Goal: Task Accomplishment & Management: Manage account settings

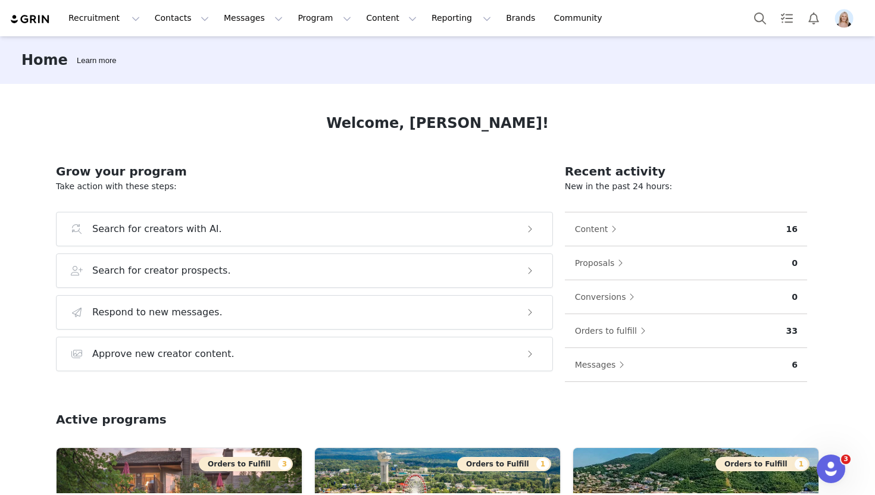
click at [841, 19] on img "Profile" at bounding box center [844, 18] width 19 height 19
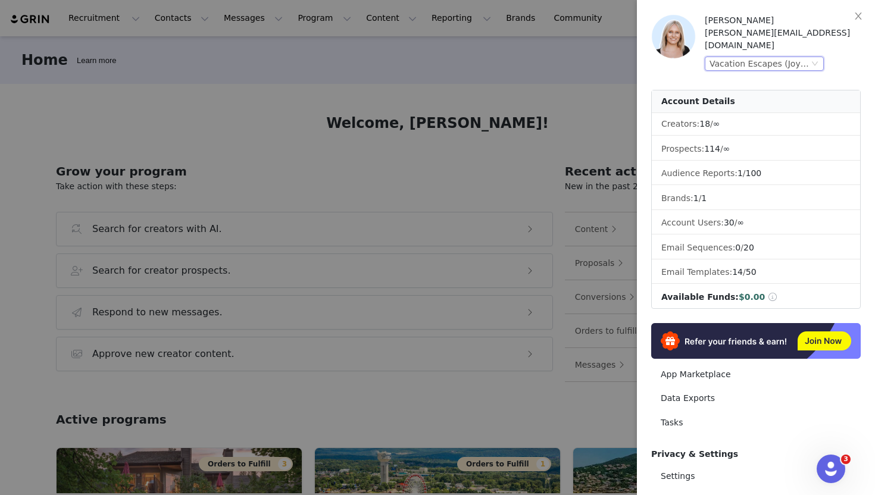
click at [780, 57] on div "Vacation Escapes (Joybyte)" at bounding box center [759, 63] width 99 height 13
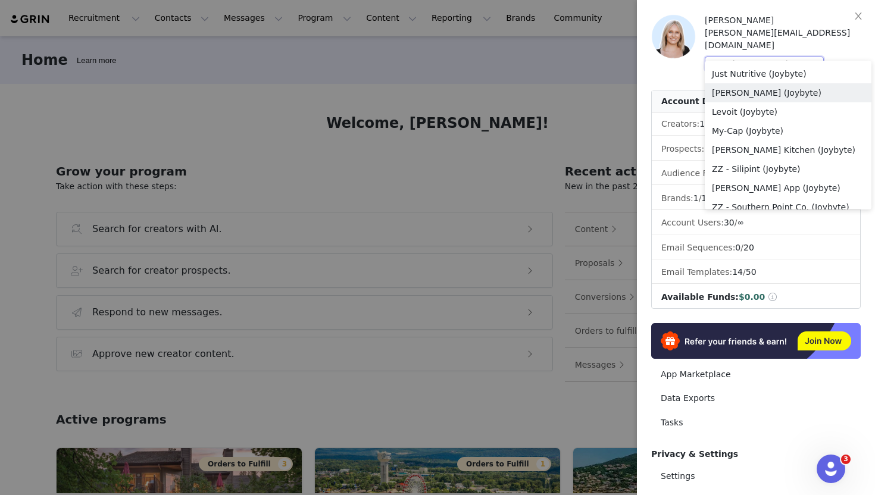
scroll to position [782, 0]
click at [771, 111] on li "Levoit (Joybyte)" at bounding box center [788, 110] width 167 height 19
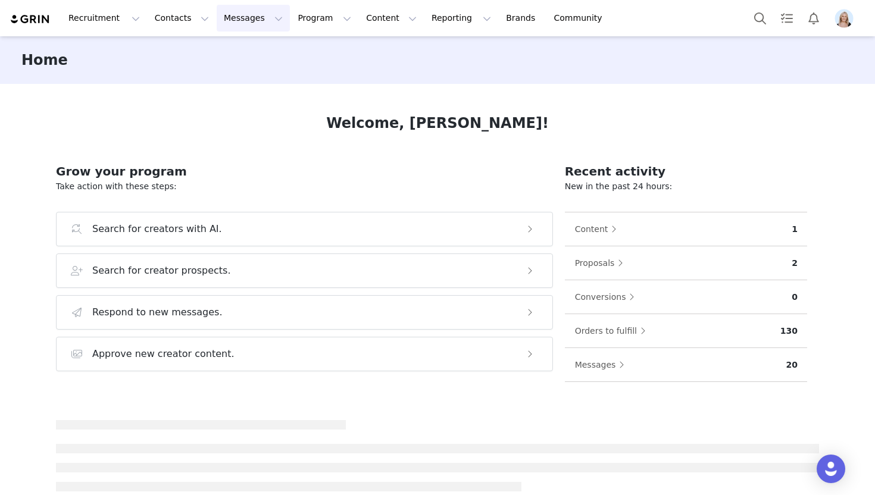
click at [241, 16] on button "Messages Messages" at bounding box center [253, 18] width 73 height 27
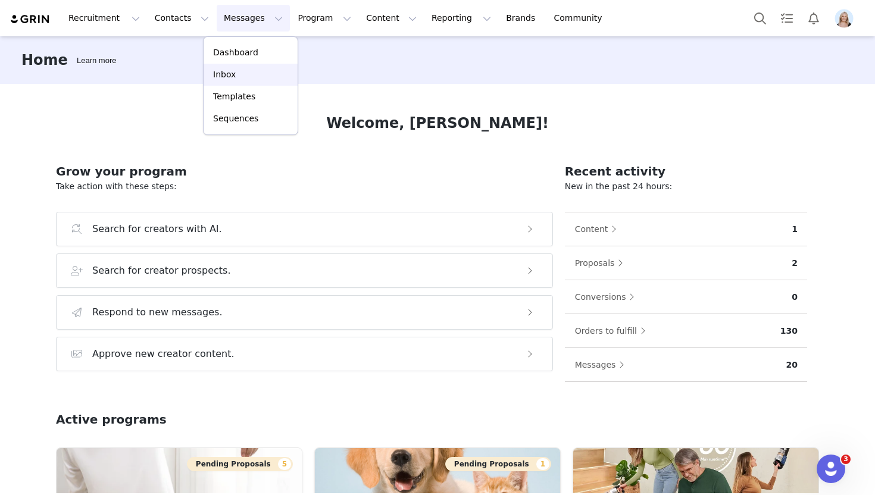
click at [258, 73] on div "Inbox" at bounding box center [251, 74] width 80 height 13
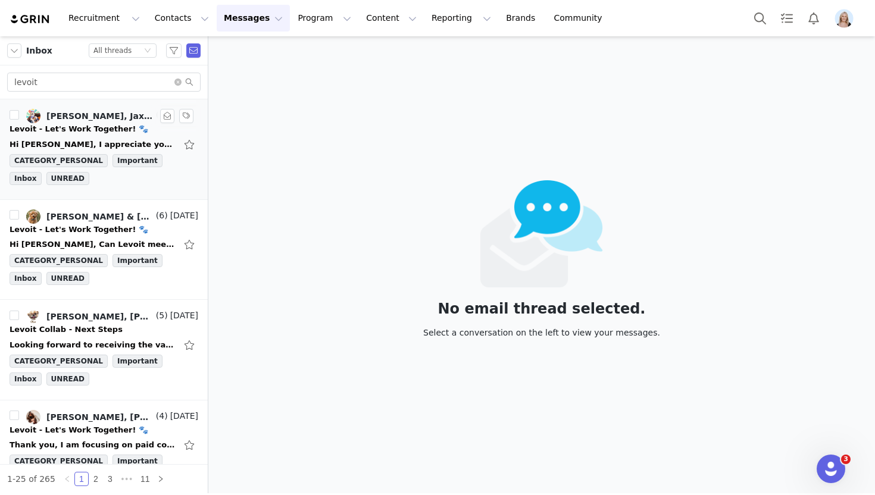
click at [102, 138] on div "Hi [PERSON_NAME], I appreciate you getting back to me. Respectfully, I need to …" at bounding box center [104, 144] width 189 height 19
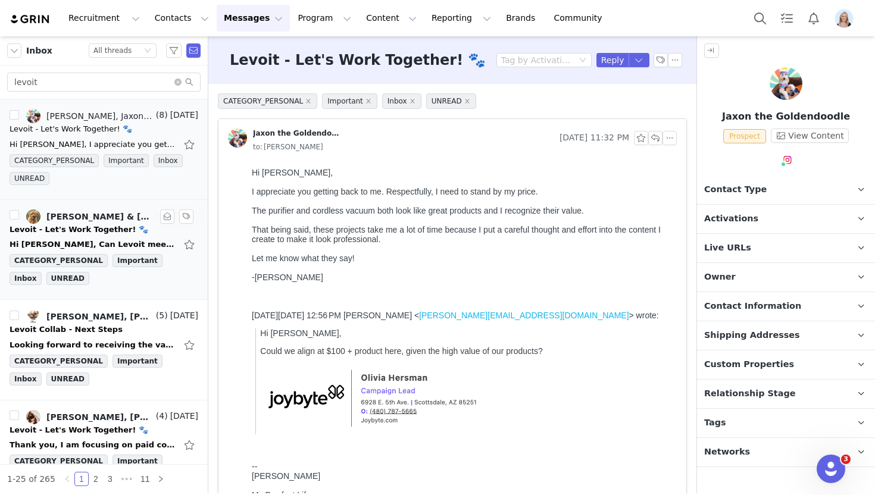
click at [117, 235] on div "Hi [PERSON_NAME], Can Levoit meet us in the middle at $1500? Thank you, [PERSON…" at bounding box center [104, 244] width 189 height 19
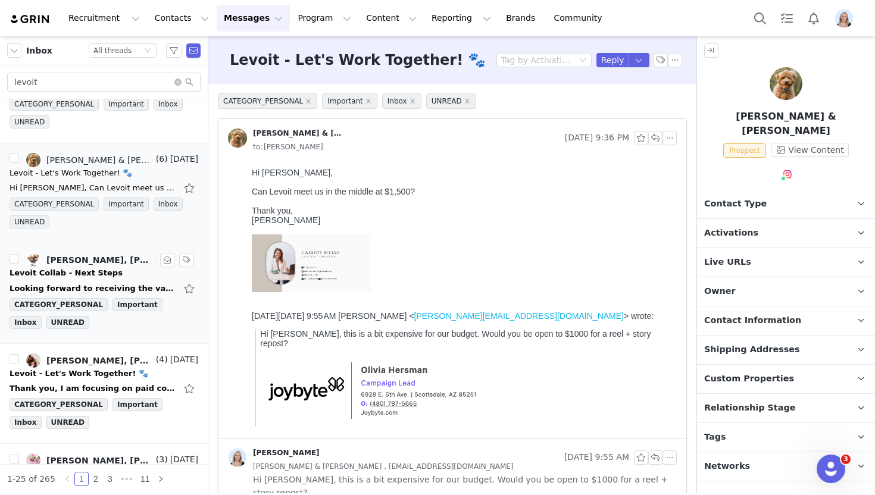
click at [117, 279] on div "Looking forward to receiving the vacuum and creating a reel. [DATE][DATE] 4:39 …" at bounding box center [104, 288] width 189 height 19
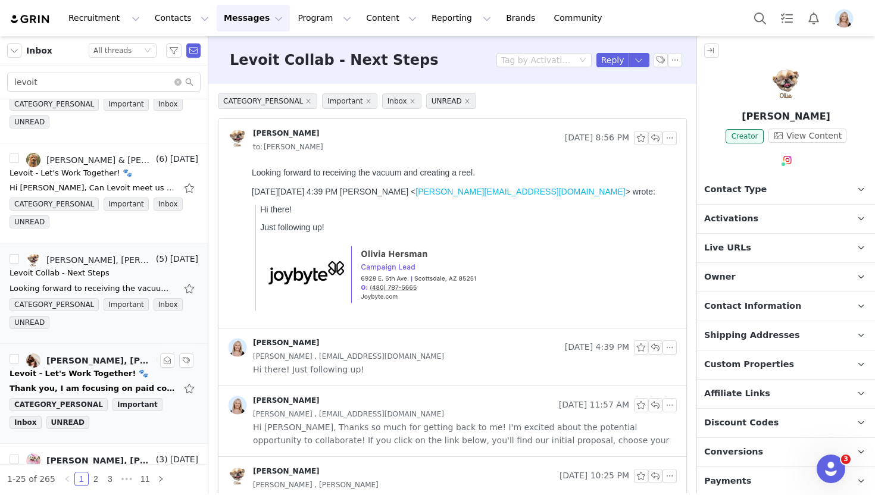
click at [126, 381] on div "Thank you, I am focusing on paid collaborations so I will have to skip this one…" at bounding box center [104, 388] width 189 height 19
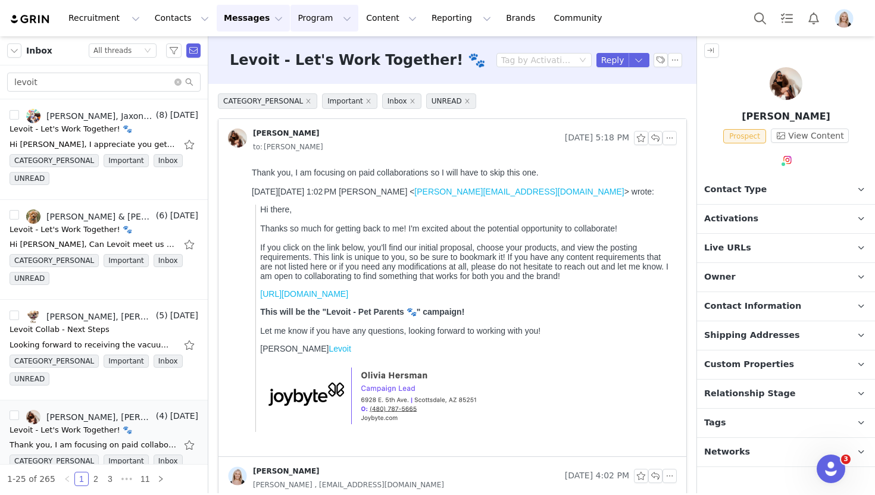
click at [304, 21] on button "Program Program" at bounding box center [325, 18] width 68 height 27
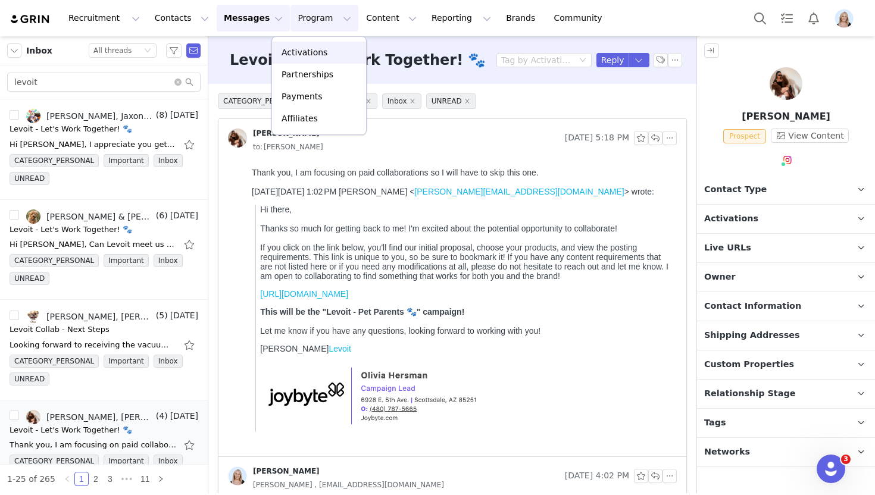
click at [314, 48] on p "Activations" at bounding box center [305, 52] width 46 height 13
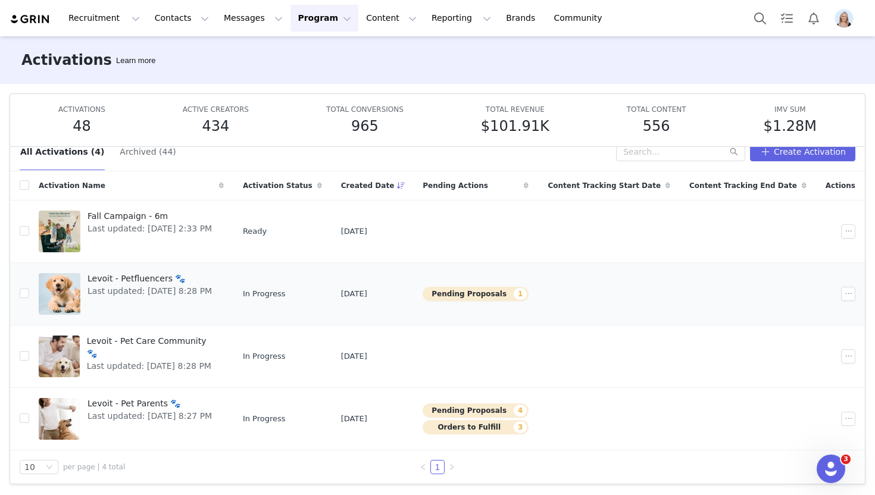
scroll to position [23, 0]
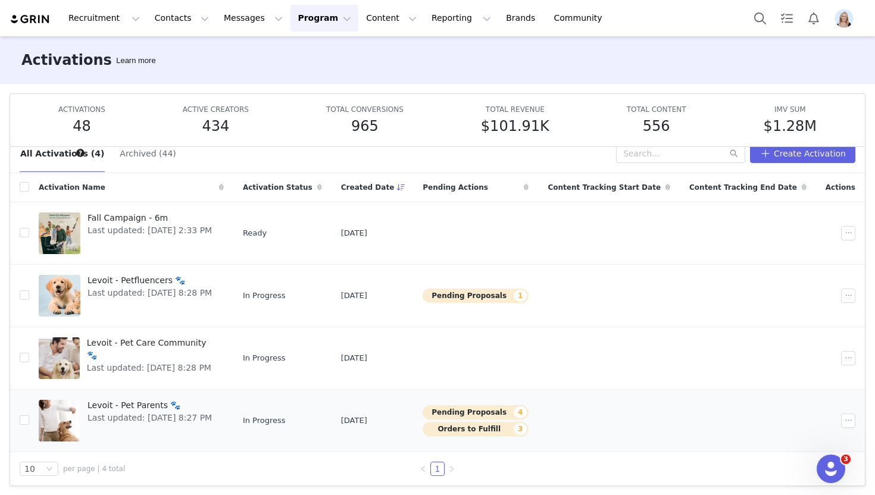
click at [155, 401] on span "Levoit - Pet Parents 🐾" at bounding box center [150, 406] width 124 height 13
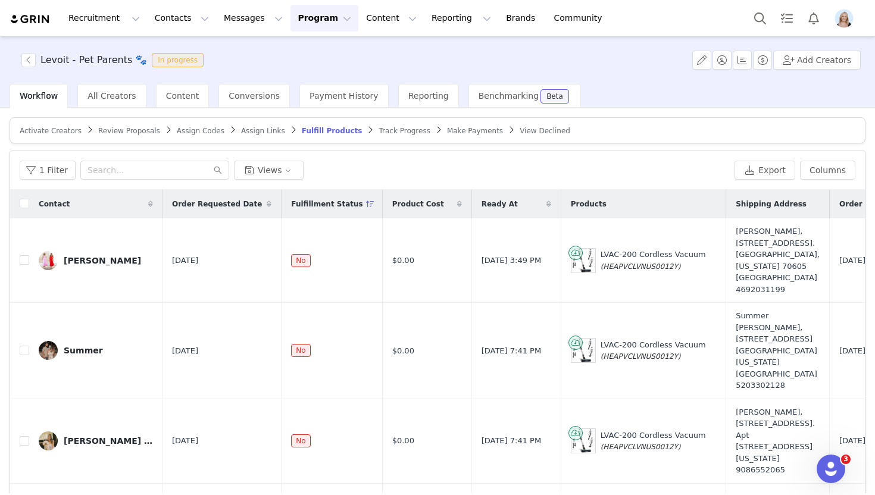
click at [99, 130] on span "Review Proposals" at bounding box center [129, 131] width 62 height 8
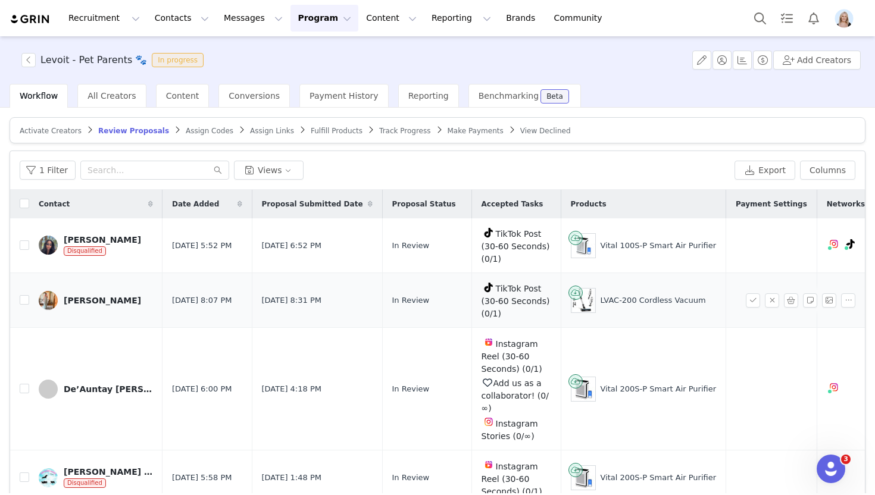
click at [85, 300] on div "[PERSON_NAME]" at bounding box center [102, 301] width 77 height 10
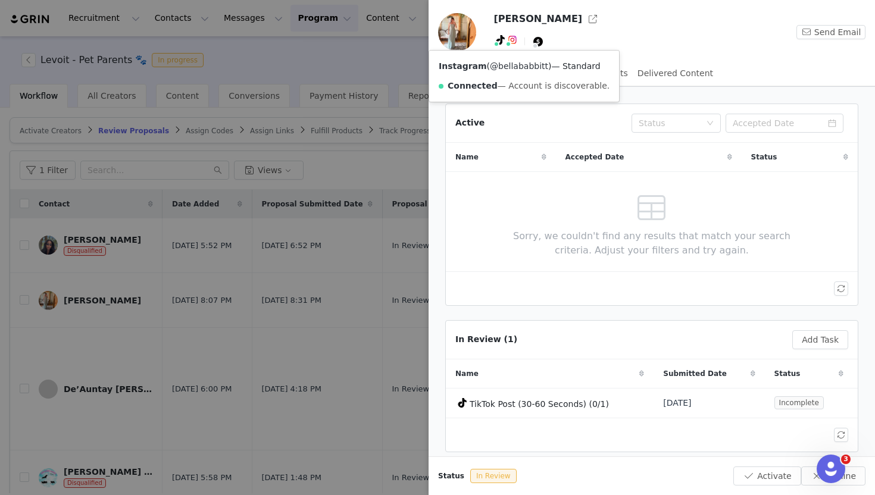
click at [516, 64] on link "@bellababbitt" at bounding box center [519, 66] width 58 height 10
click at [502, 71] on div "TikTok ( @bellababbittm ) — Personal/Creator Connected — Videos and Insights." at bounding box center [530, 76] width 202 height 51
click at [502, 67] on link "@bellababbittm" at bounding box center [505, 66] width 67 height 10
click at [276, 290] on div at bounding box center [437, 247] width 875 height 495
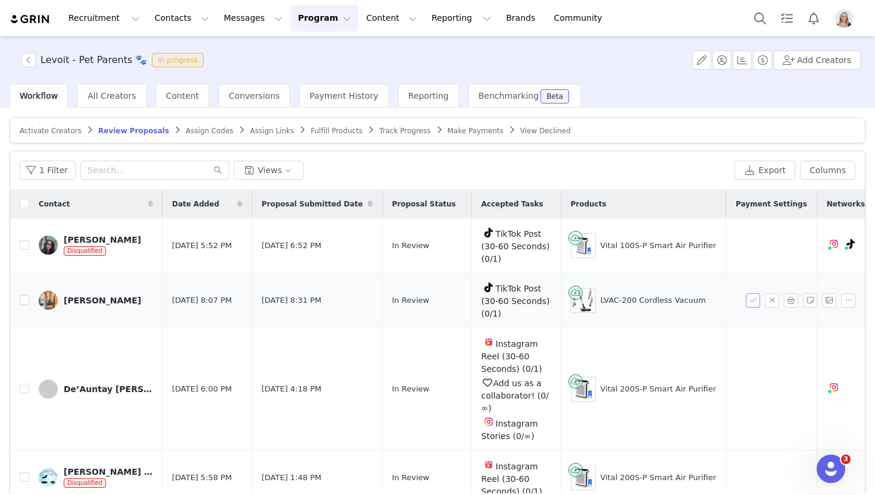
click at [751, 298] on button "button" at bounding box center [753, 301] width 14 height 14
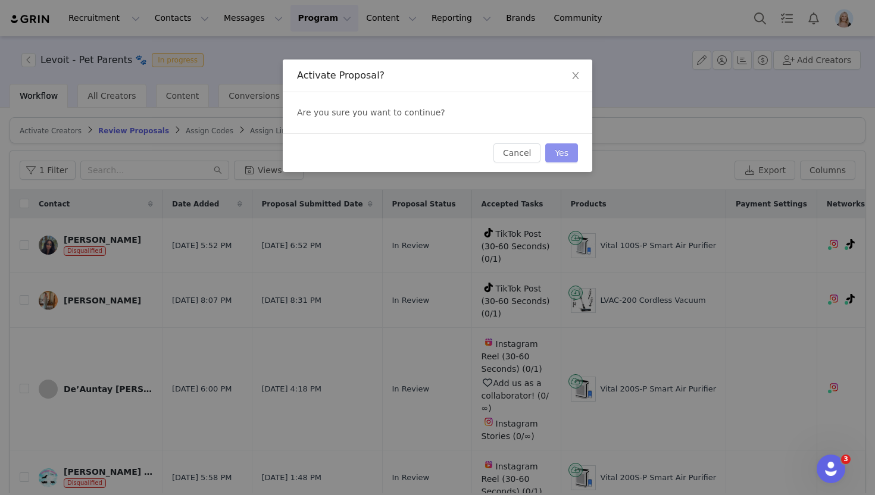
click at [556, 151] on button "Yes" at bounding box center [562, 153] width 33 height 19
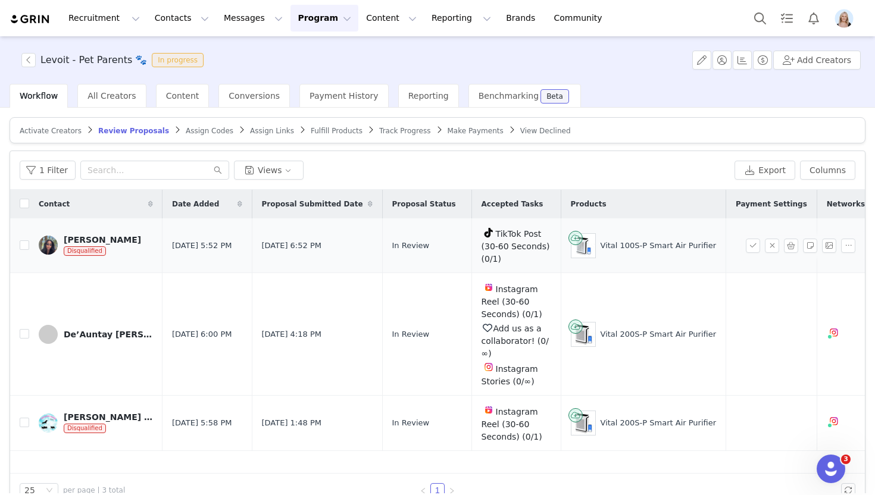
click at [98, 237] on div "[PERSON_NAME]" at bounding box center [102, 240] width 77 height 10
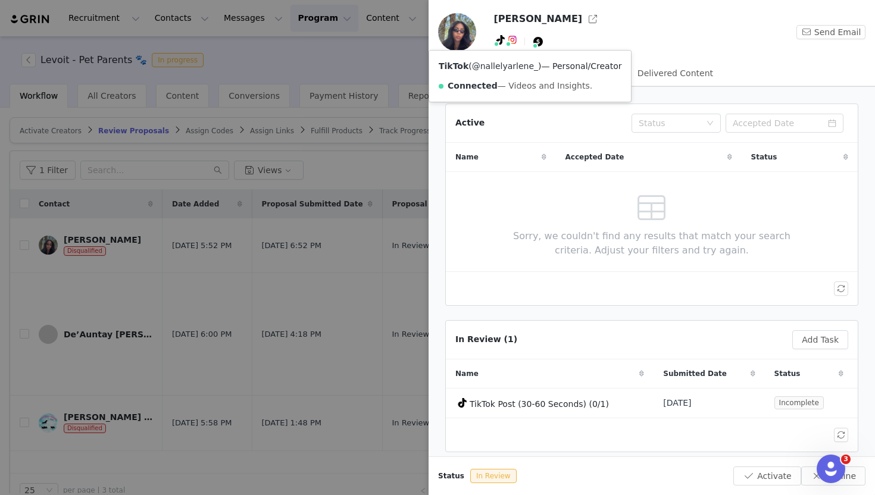
click at [501, 64] on link "@nallelyarlene_" at bounding box center [505, 66] width 66 height 10
click at [514, 36] on img at bounding box center [513, 40] width 10 height 10
click at [514, 67] on link "@nallelyarlene_" at bounding box center [523, 66] width 66 height 10
click at [27, 247] on div at bounding box center [437, 247] width 875 height 495
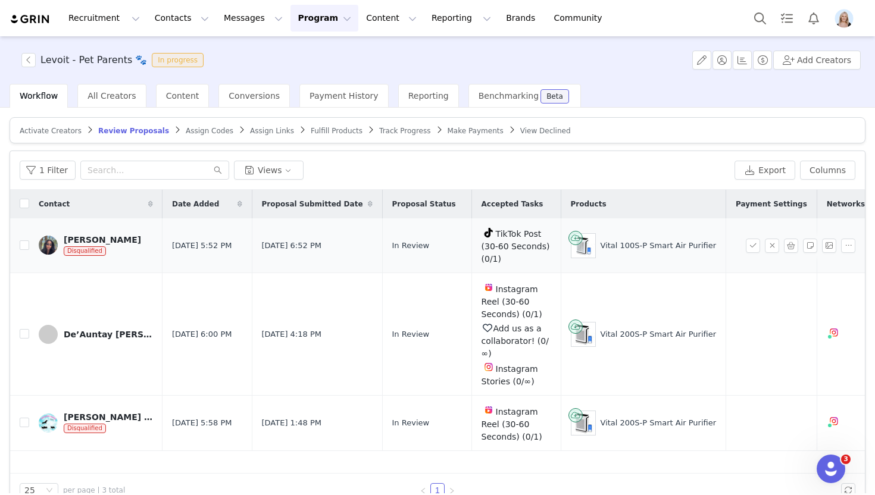
click at [81, 239] on div "[PERSON_NAME]" at bounding box center [102, 240] width 77 height 10
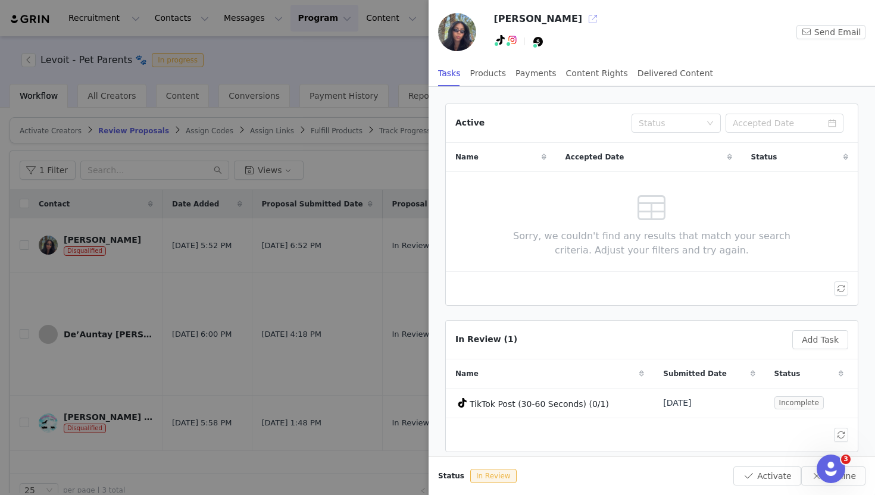
click at [584, 20] on button "button" at bounding box center [593, 19] width 19 height 19
click at [13, 171] on div at bounding box center [437, 247] width 875 height 495
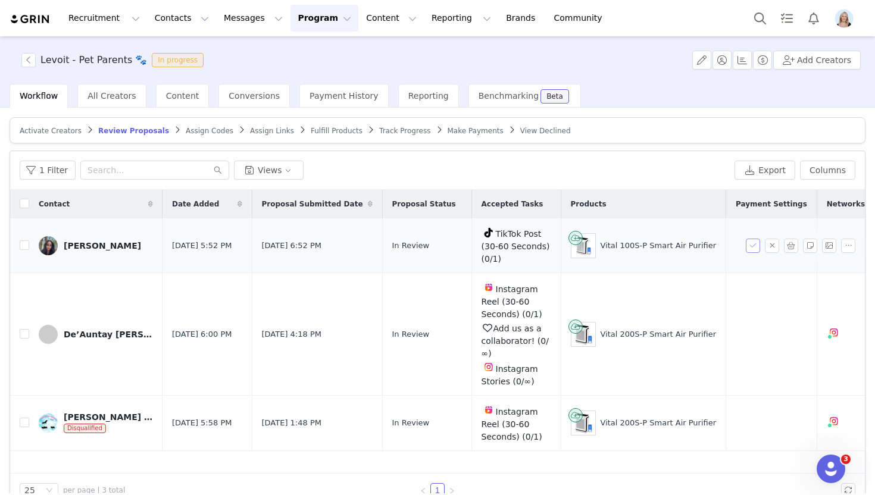
click at [758, 246] on button "button" at bounding box center [753, 246] width 14 height 14
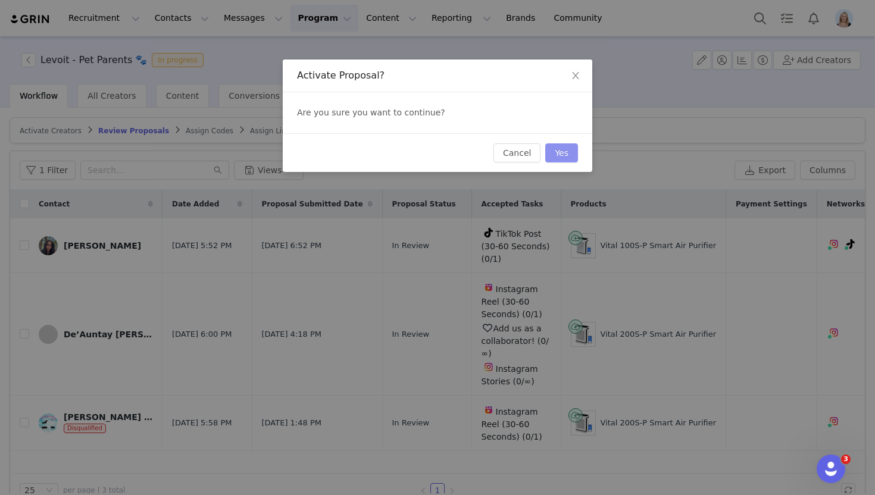
click at [559, 153] on button "Yes" at bounding box center [562, 153] width 33 height 19
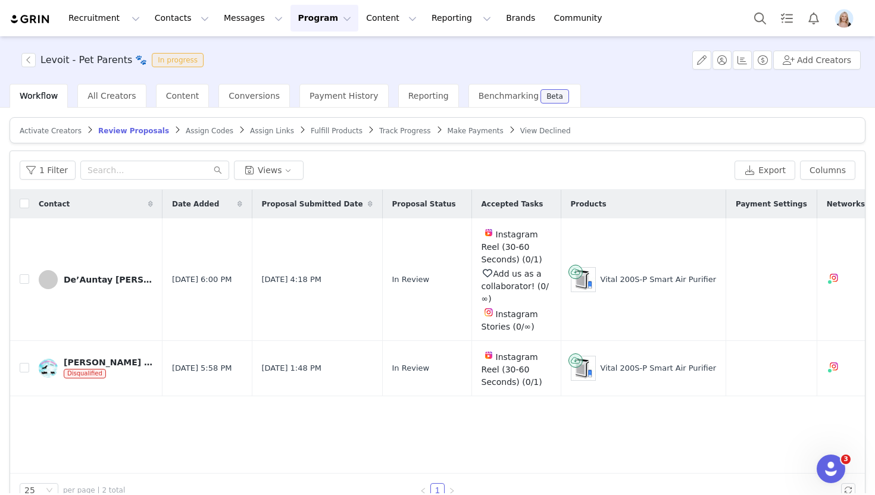
click at [197, 135] on article "Activate Creators Review Proposals Assign Codes Assign Links Fulfill Products T…" at bounding box center [438, 130] width 856 height 26
click at [192, 132] on span "Assign Codes" at bounding box center [210, 131] width 48 height 8
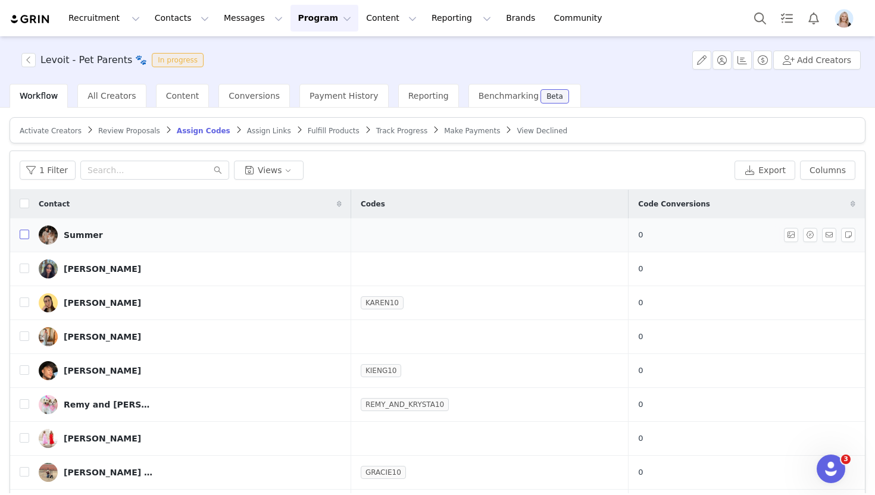
click at [24, 232] on input "checkbox" at bounding box center [25, 235] width 10 height 10
checkbox input "true"
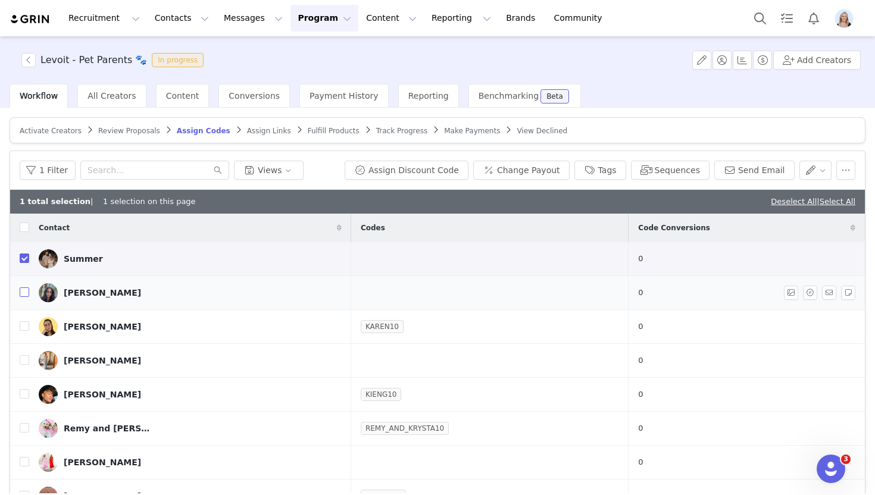
click at [26, 291] on input "checkbox" at bounding box center [25, 293] width 10 height 10
click at [31, 295] on td "[PERSON_NAME]" at bounding box center [190, 293] width 322 height 34
click at [26, 291] on input "checkbox" at bounding box center [25, 293] width 10 height 10
checkbox input "false"
click at [26, 258] on input "checkbox" at bounding box center [25, 259] width 10 height 10
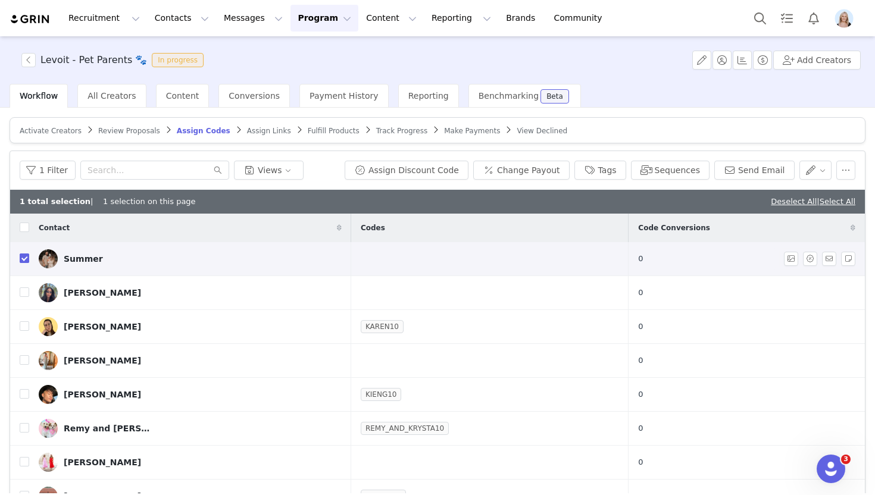
checkbox input "false"
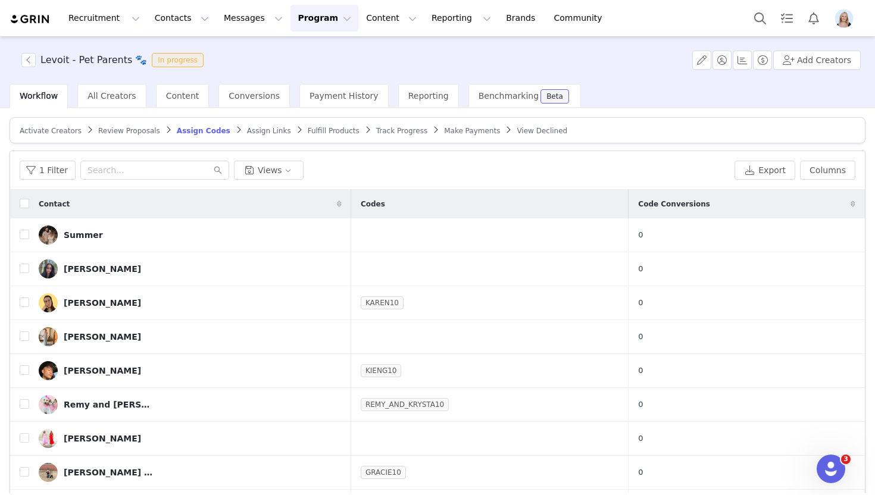
click at [315, 133] on span "Fulfill Products" at bounding box center [334, 131] width 52 height 8
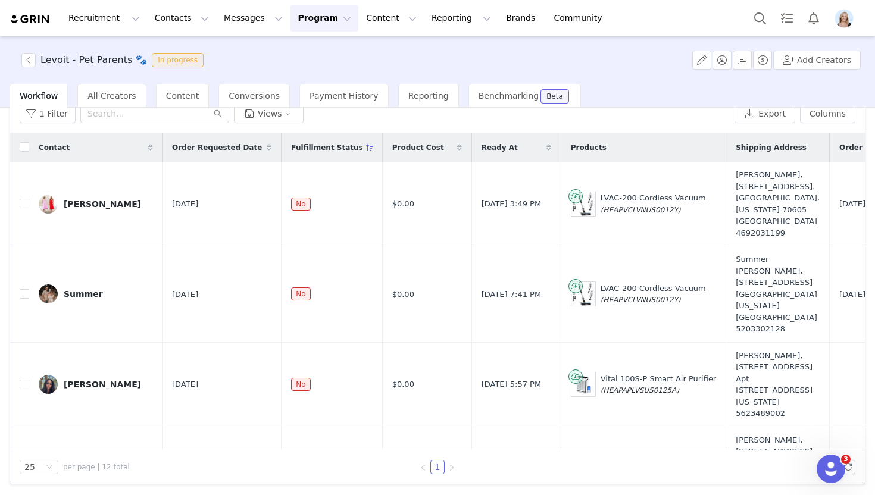
scroll to position [110, 0]
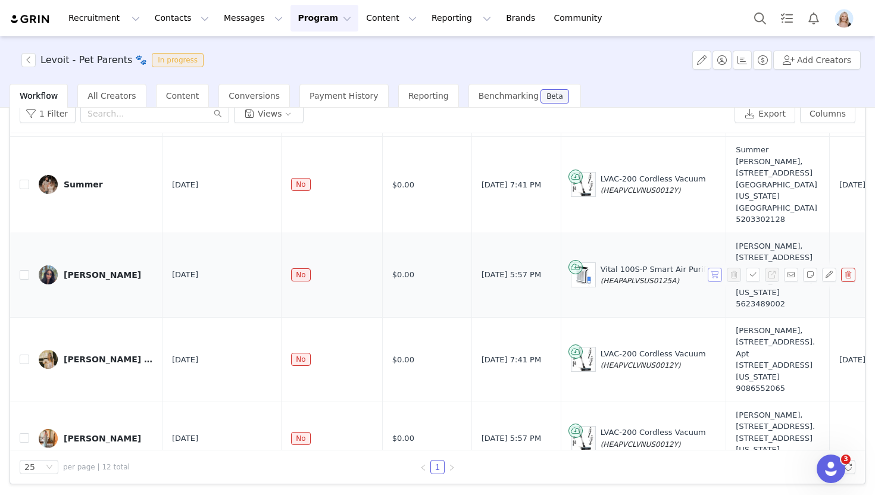
click at [715, 282] on button "button" at bounding box center [715, 275] width 14 height 14
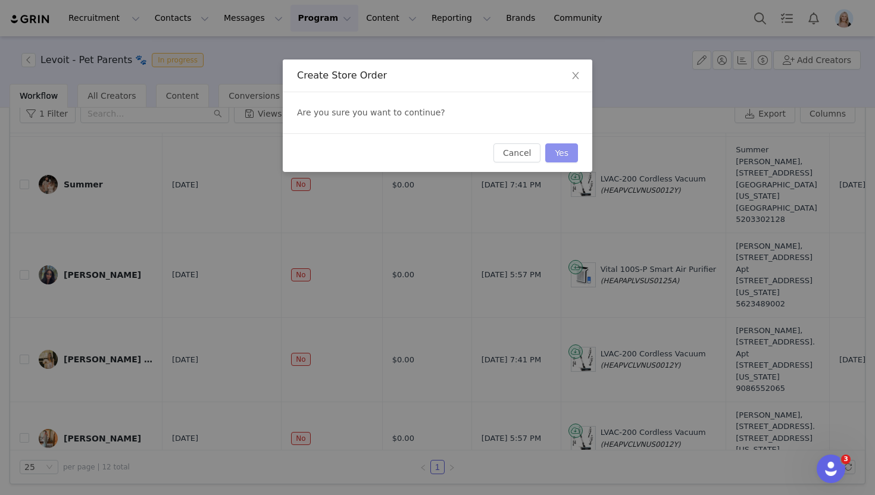
click at [566, 152] on button "Yes" at bounding box center [562, 153] width 33 height 19
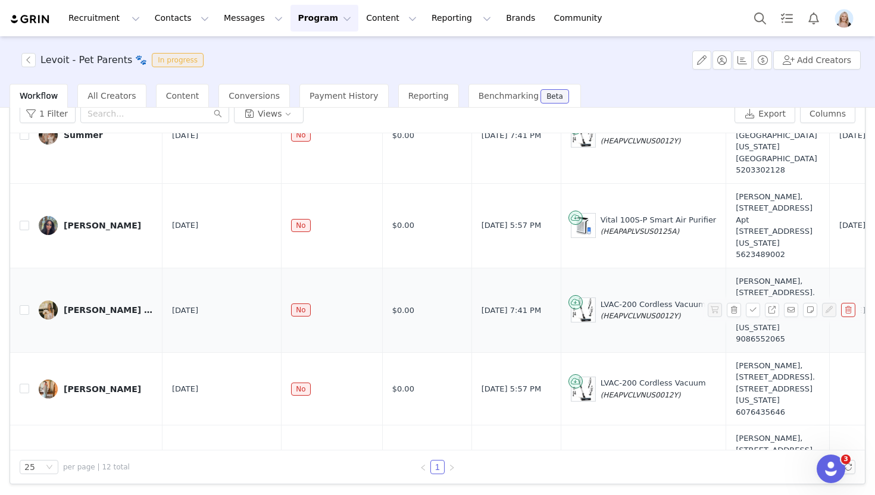
scroll to position [299, 0]
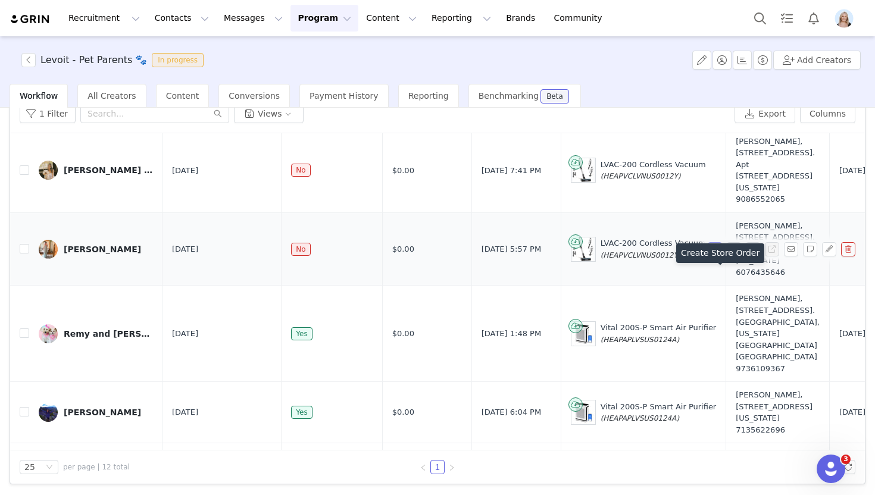
click at [715, 257] on button "button" at bounding box center [715, 249] width 14 height 14
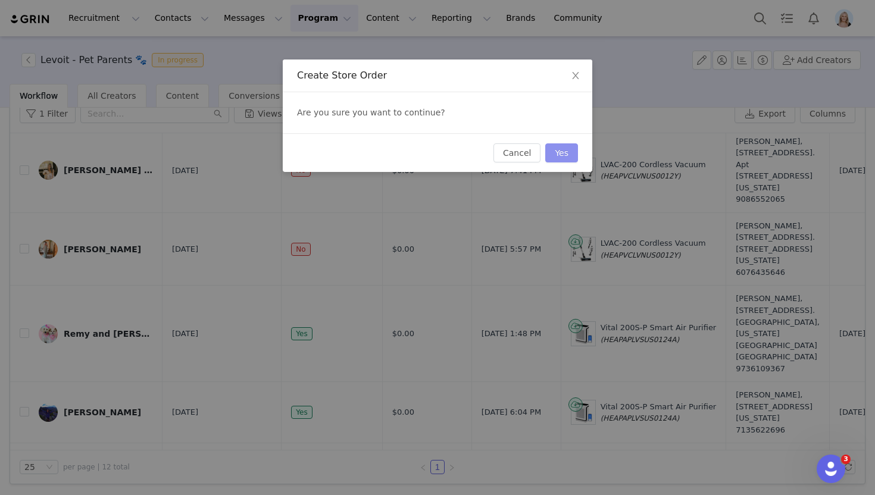
click at [559, 154] on button "Yes" at bounding box center [562, 153] width 33 height 19
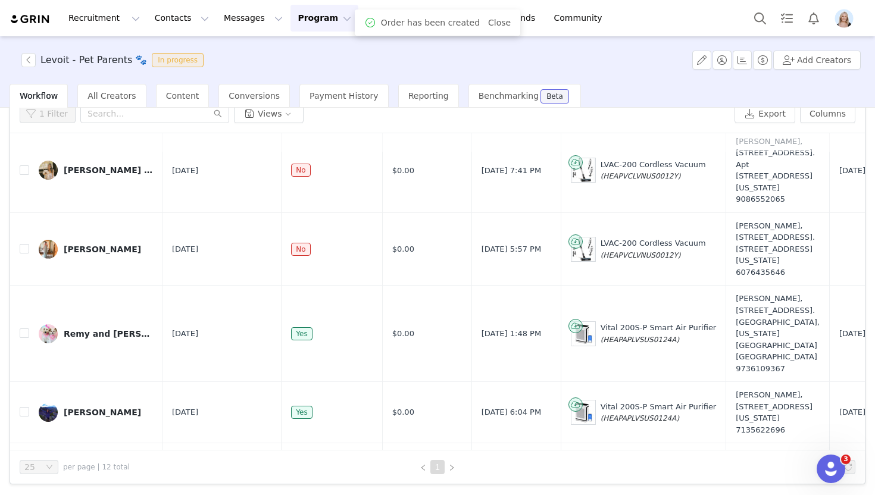
scroll to position [0, 0]
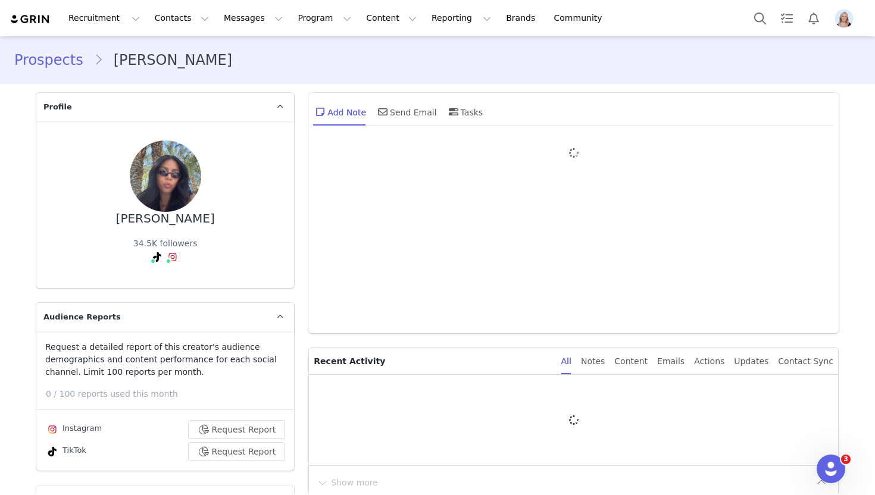
type input "+1 ([GEOGRAPHIC_DATA])"
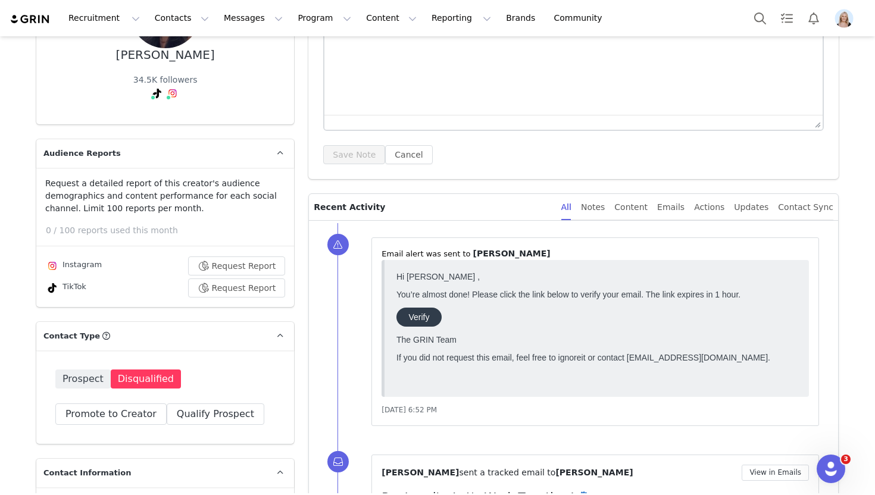
scroll to position [180, 0]
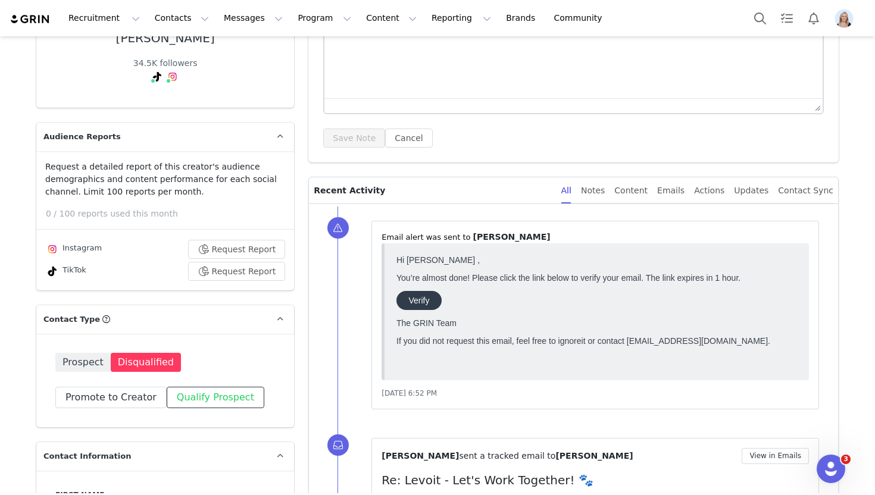
click at [211, 397] on button "Qualify Prospect" at bounding box center [216, 397] width 98 height 21
